Goal: Communication & Community: Answer question/provide support

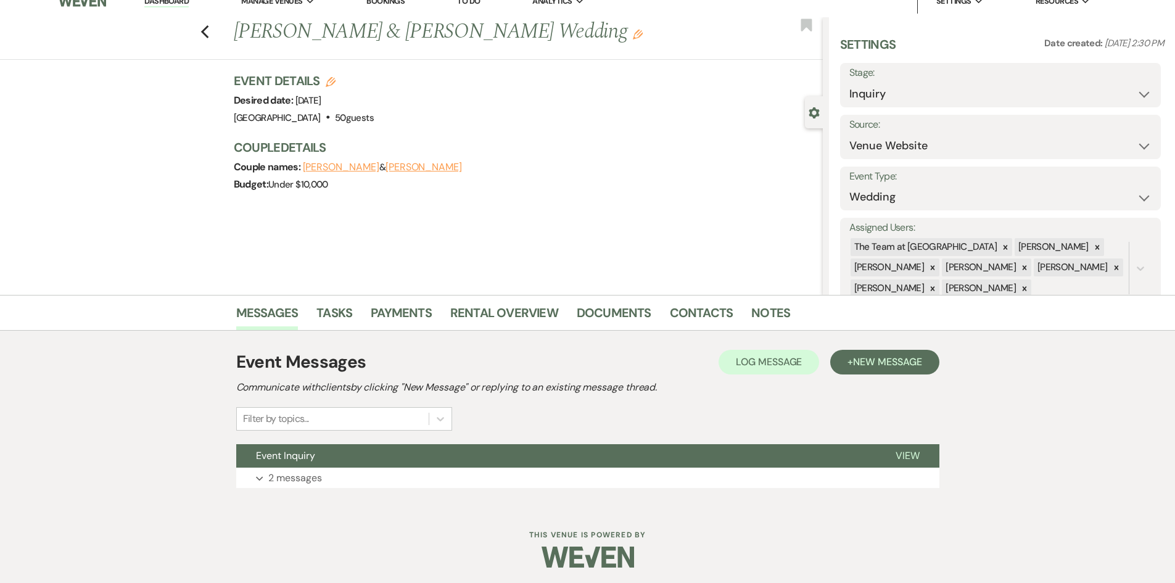
scroll to position [18, 0]
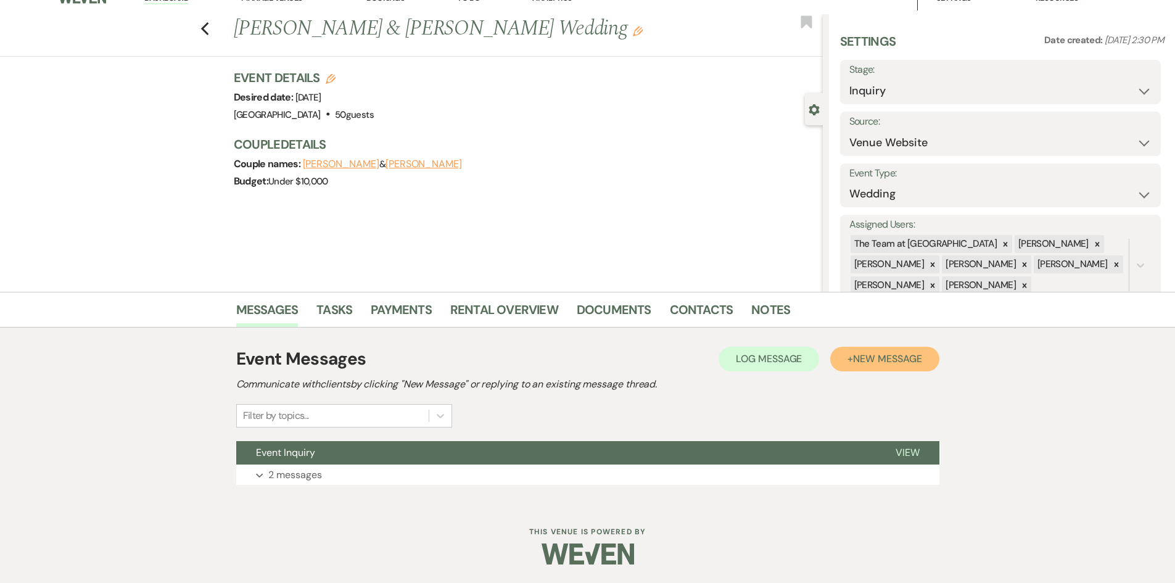
click at [893, 362] on span "New Message" at bounding box center [887, 358] width 68 height 13
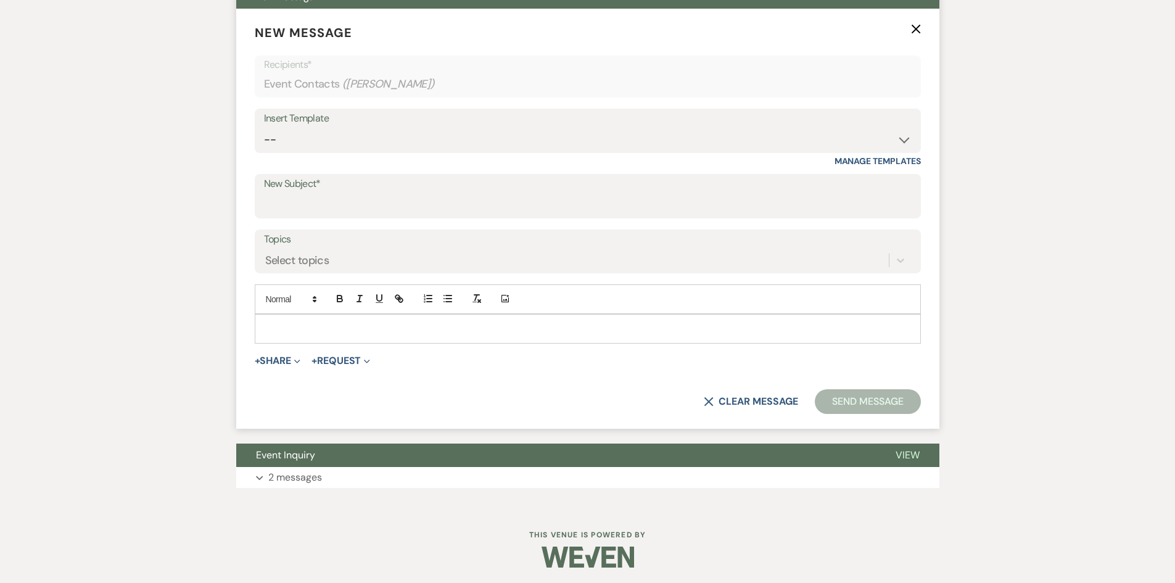
scroll to position [477, 0]
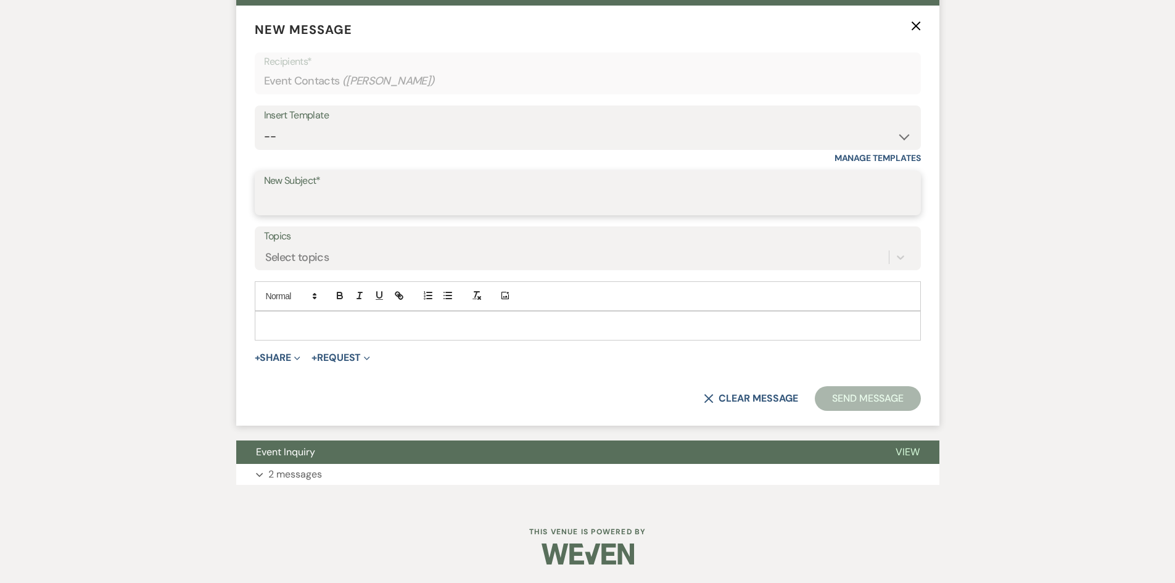
click at [315, 194] on input "New Subject*" at bounding box center [588, 202] width 648 height 24
type input "Availability"
click at [276, 323] on p at bounding box center [588, 326] width 646 height 14
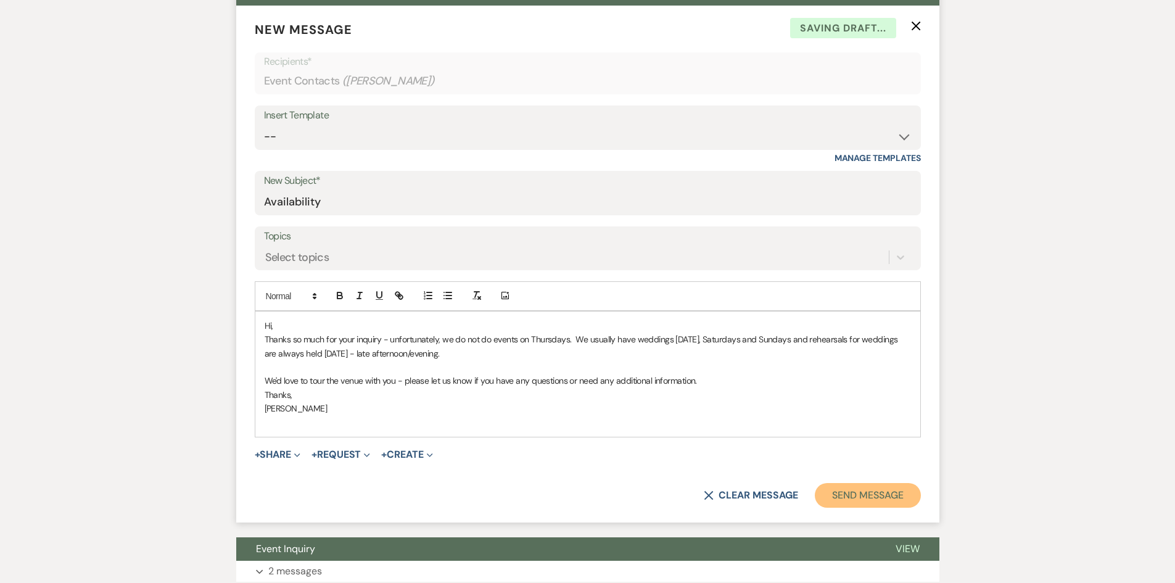
click at [869, 494] on button "Send Message" at bounding box center [867, 495] width 105 height 25
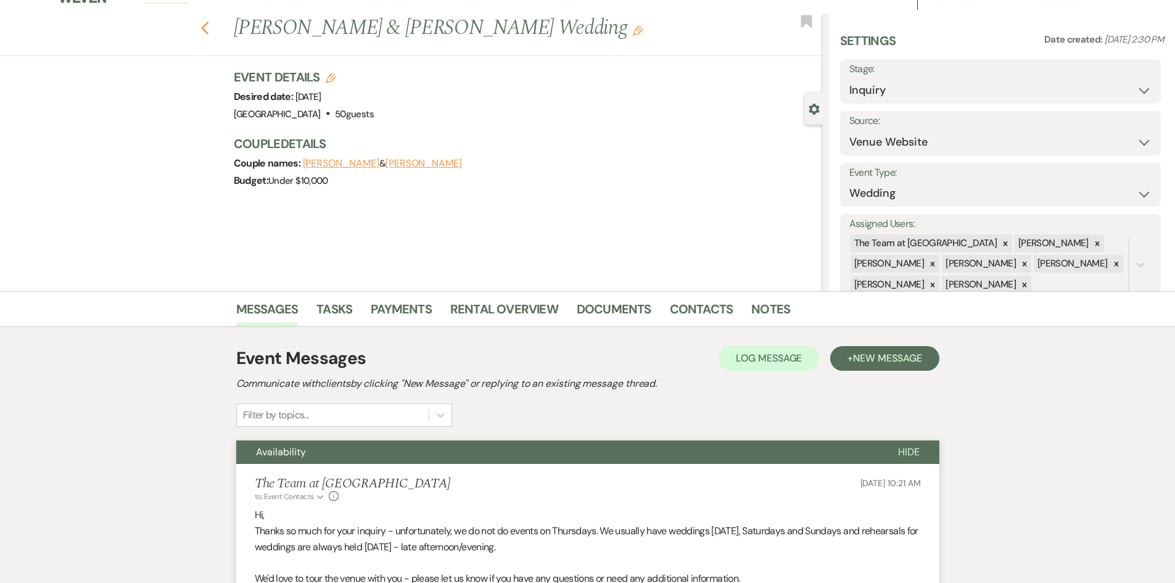
click at [208, 23] on use "button" at bounding box center [204, 29] width 8 height 14
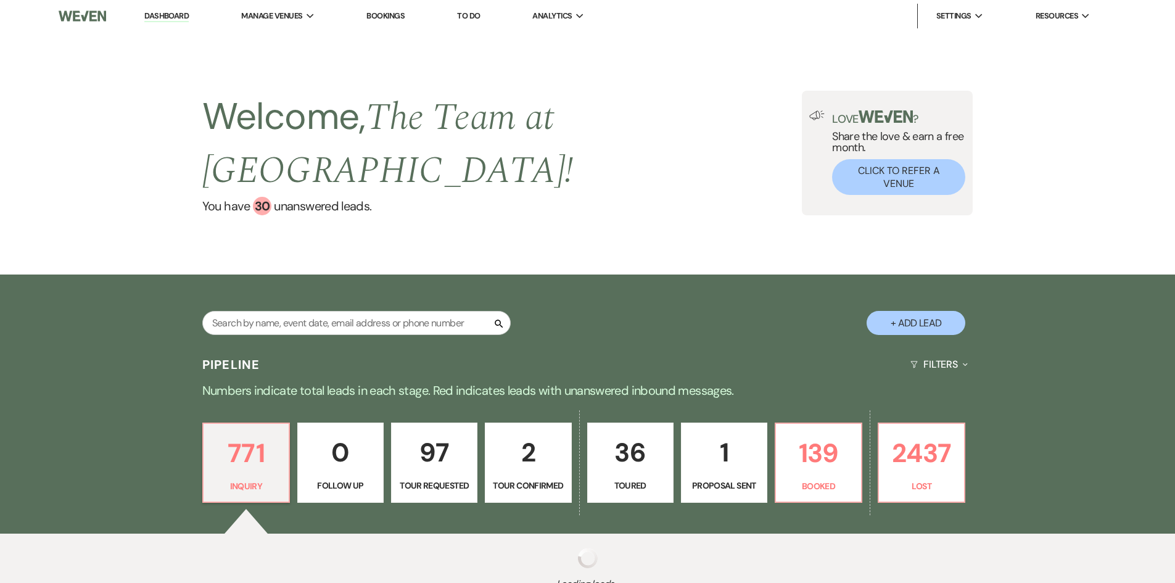
click at [159, 15] on link "Dashboard" at bounding box center [166, 16] width 44 height 12
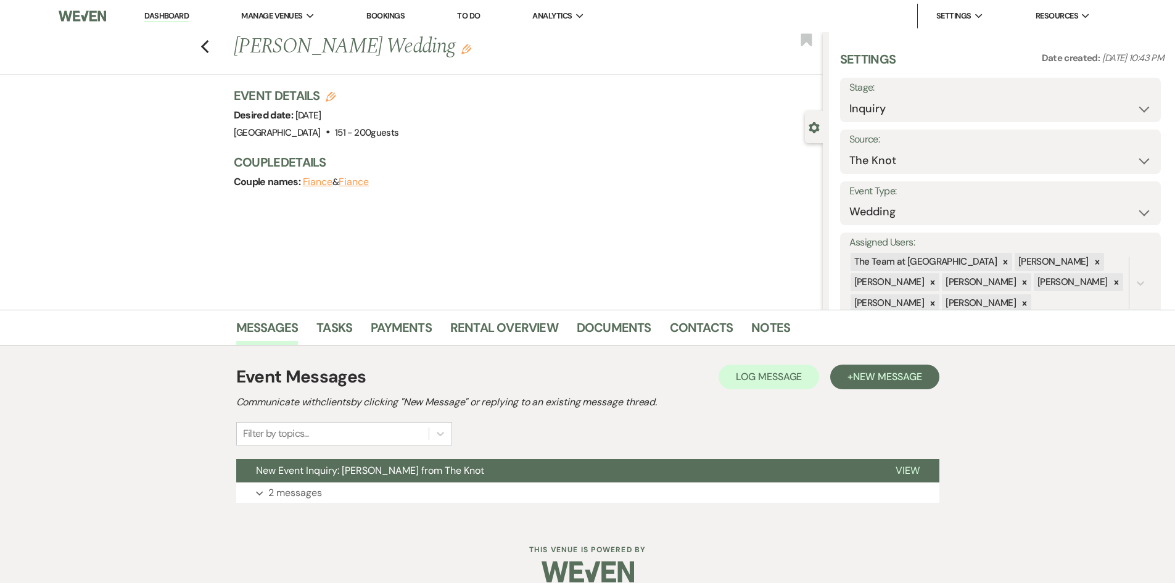
click at [159, 12] on link "Dashboard" at bounding box center [166, 16] width 44 height 12
